Goal: Information Seeking & Learning: Learn about a topic

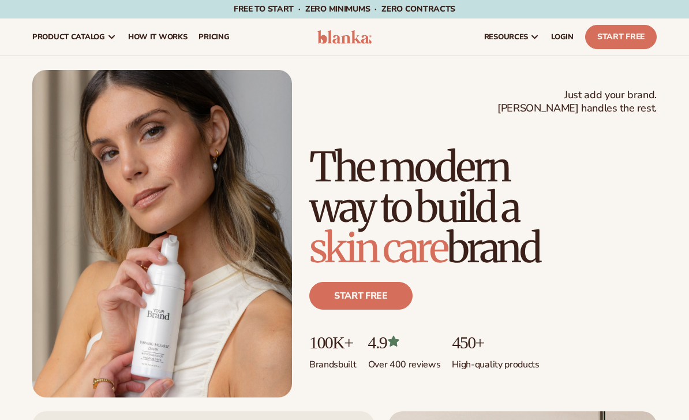
click at [686, 41] on header "Cart product catalog The Lab by Blanka" at bounding box center [344, 36] width 689 height 37
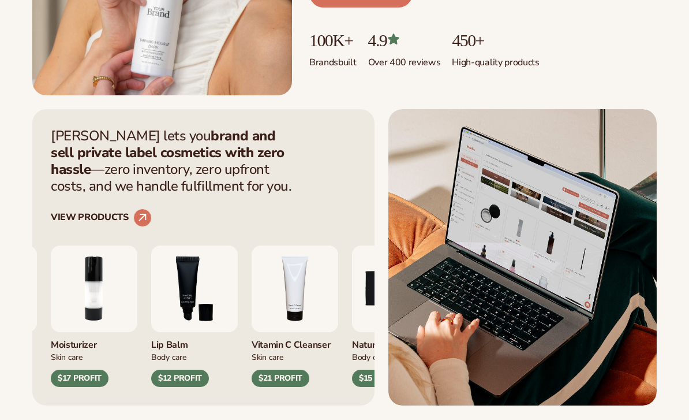
scroll to position [301, 0]
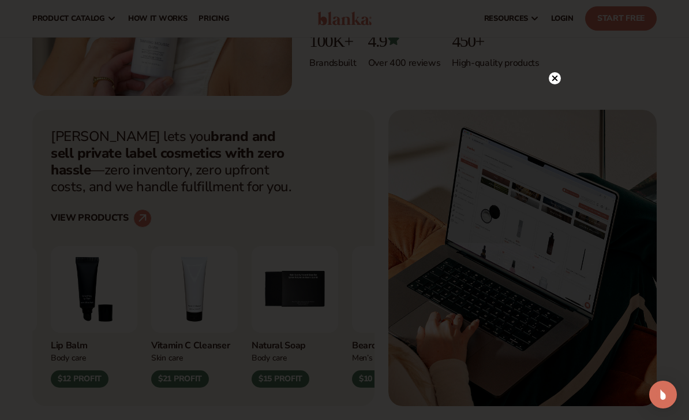
click at [549, 84] on icon at bounding box center [555, 78] width 12 height 12
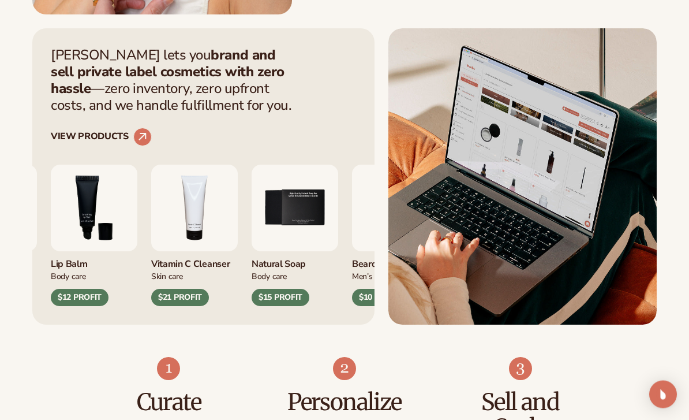
scroll to position [383, 0]
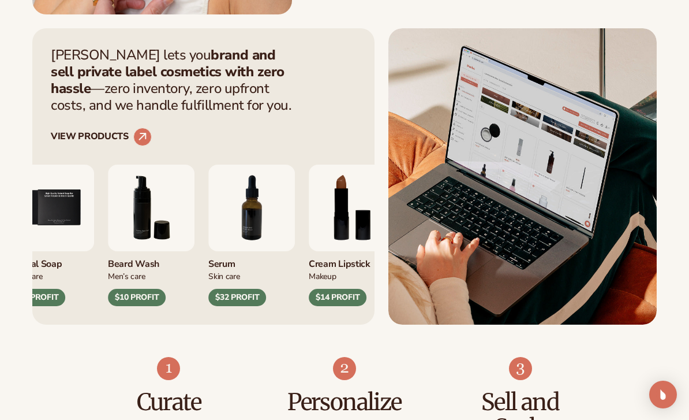
click at [264, 215] on img "7 / 9" at bounding box center [251, 207] width 87 height 87
click at [252, 208] on img "7 / 9" at bounding box center [251, 207] width 87 height 87
click at [140, 130] on circle at bounding box center [142, 137] width 18 height 18
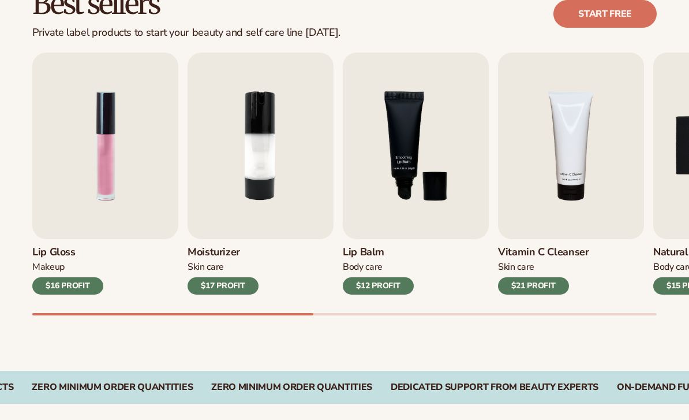
scroll to position [360, 0]
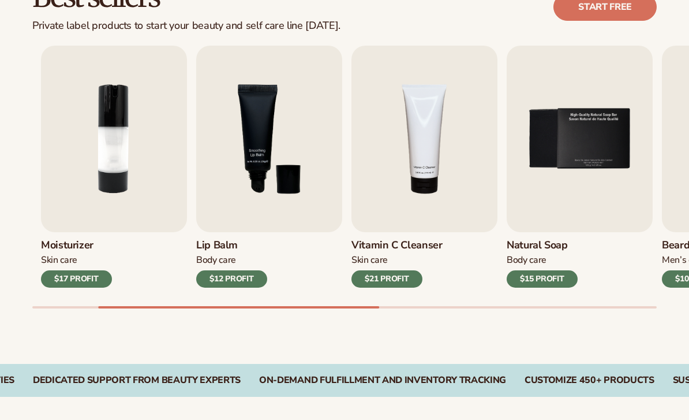
click at [461, 306] on div at bounding box center [344, 307] width 625 height 2
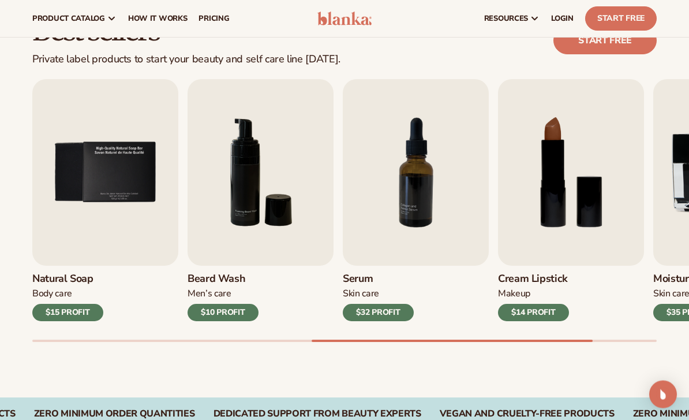
scroll to position [327, 0]
click at [424, 198] on img "7 / 9" at bounding box center [416, 172] width 146 height 186
click at [420, 199] on img "7 / 9" at bounding box center [416, 172] width 146 height 186
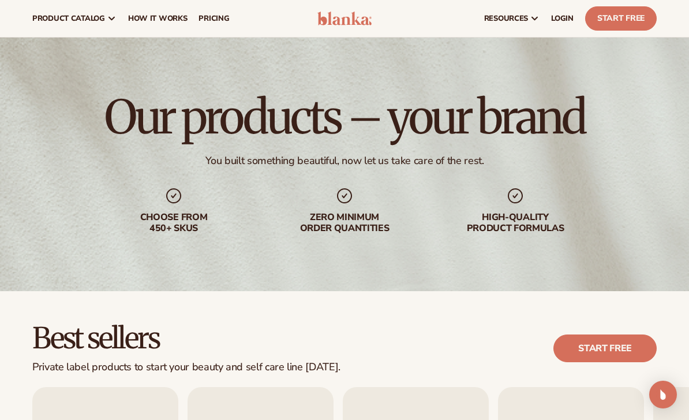
scroll to position [0, 0]
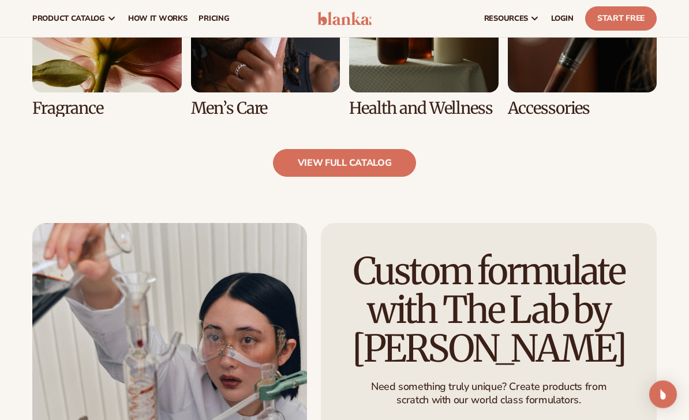
click at [380, 163] on link "view full catalog" at bounding box center [345, 163] width 144 height 28
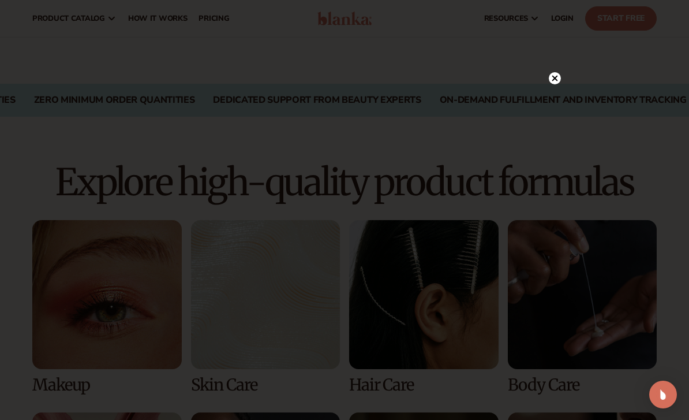
scroll to position [611, 0]
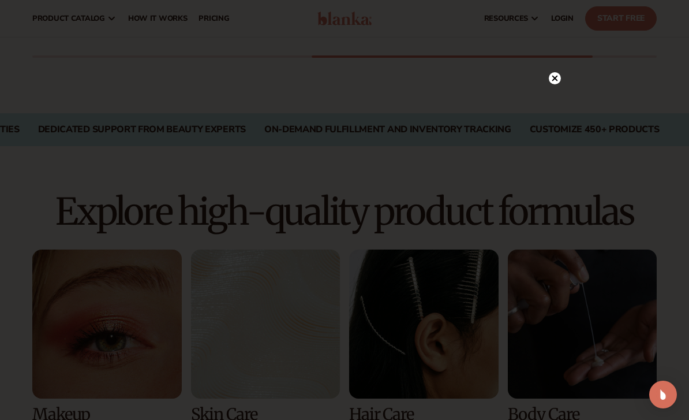
click at [554, 83] on circle at bounding box center [555, 78] width 12 height 12
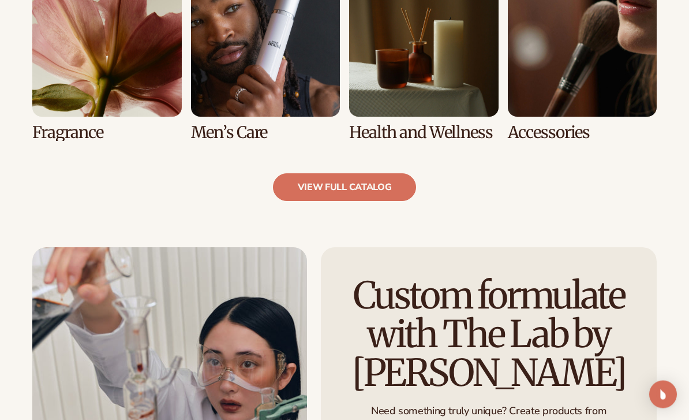
scroll to position [1085, 0]
click at [376, 187] on link "view full catalog" at bounding box center [345, 187] width 144 height 28
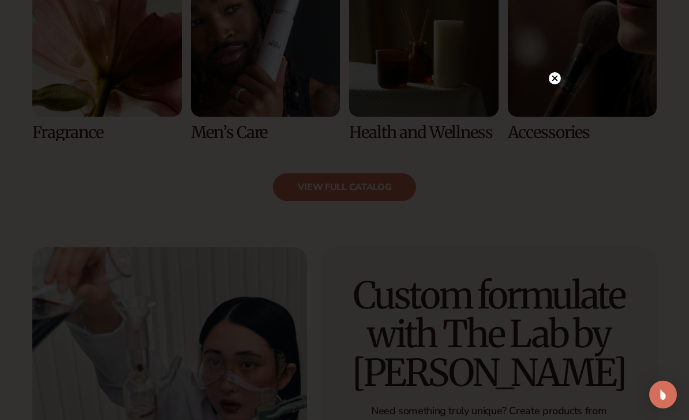
click at [555, 81] on icon at bounding box center [555, 79] width 6 height 6
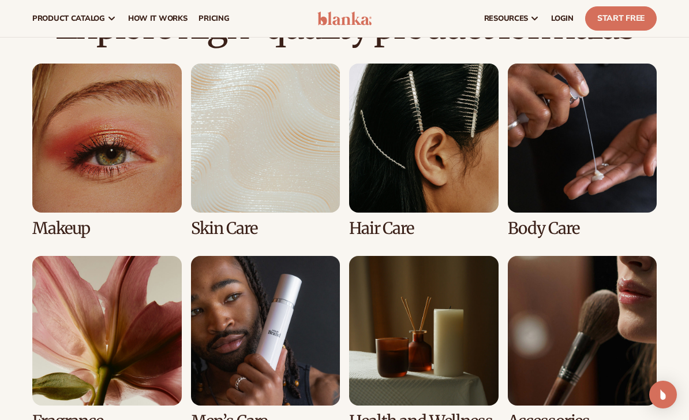
scroll to position [795, 0]
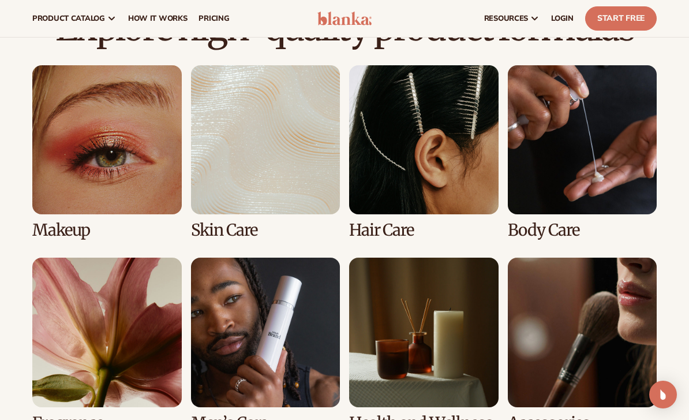
click at [281, 175] on link "2 / 8" at bounding box center [265, 152] width 149 height 174
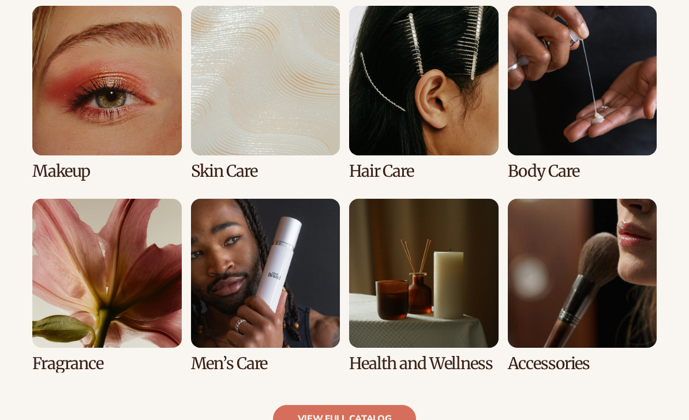
scroll to position [874, 0]
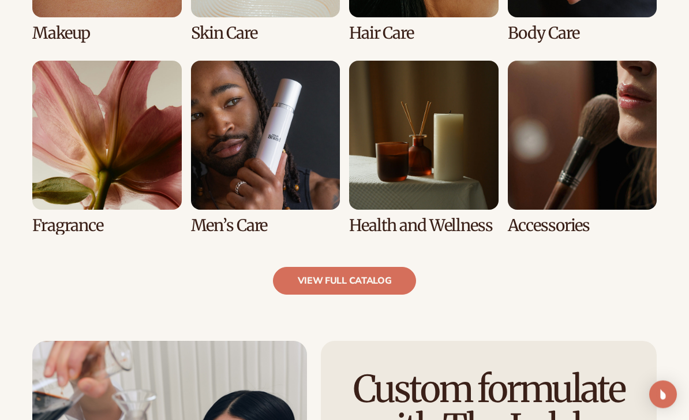
click at [378, 291] on link "view full catalog" at bounding box center [345, 281] width 144 height 28
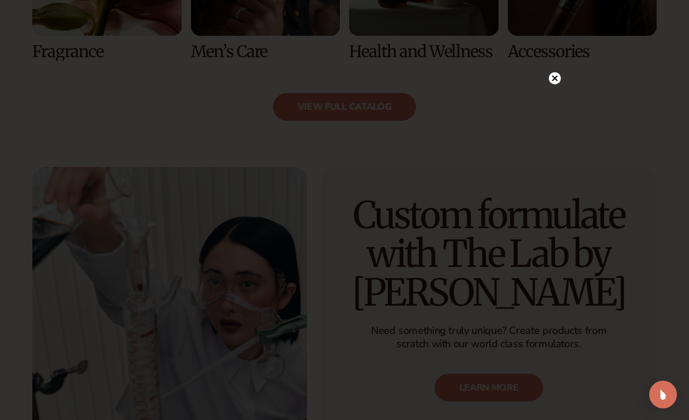
scroll to position [1201, 0]
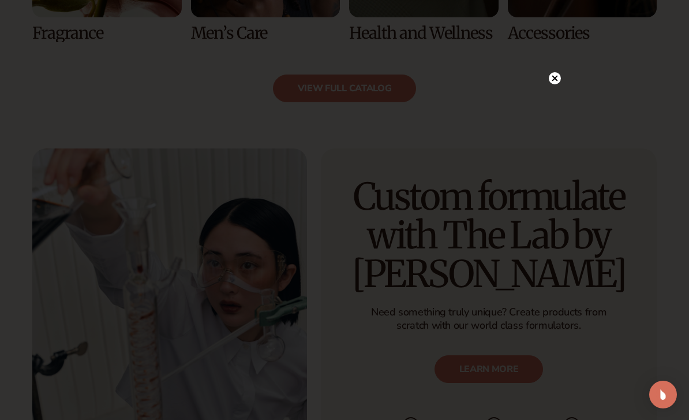
click at [553, 79] on circle at bounding box center [555, 78] width 12 height 12
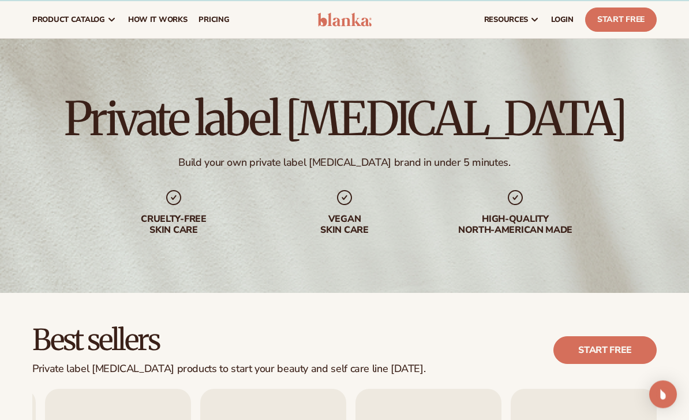
scroll to position [0, 0]
